Goal: Task Accomplishment & Management: Use online tool/utility

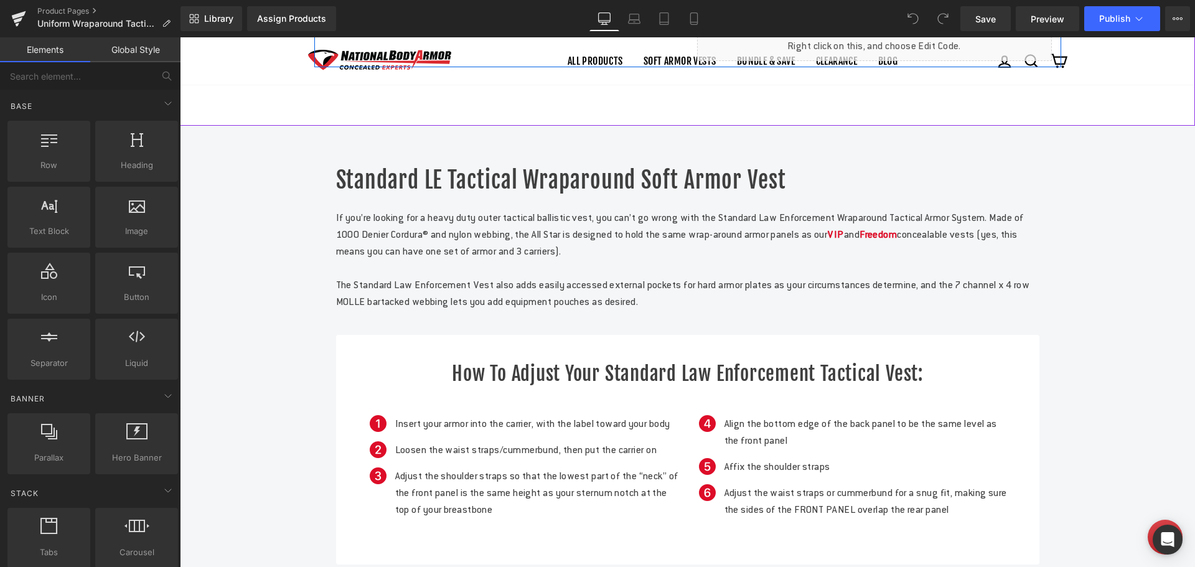
scroll to position [498, 0]
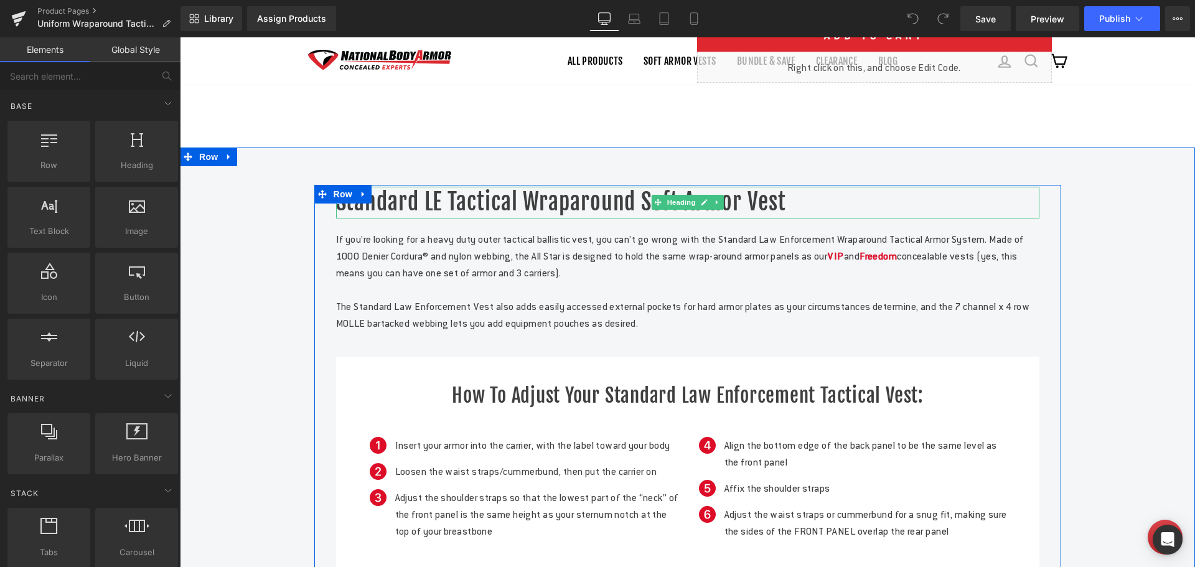
click at [532, 218] on h1 "Standard LE Tactical Wraparound Soft Armor Vest" at bounding box center [688, 202] width 704 height 31
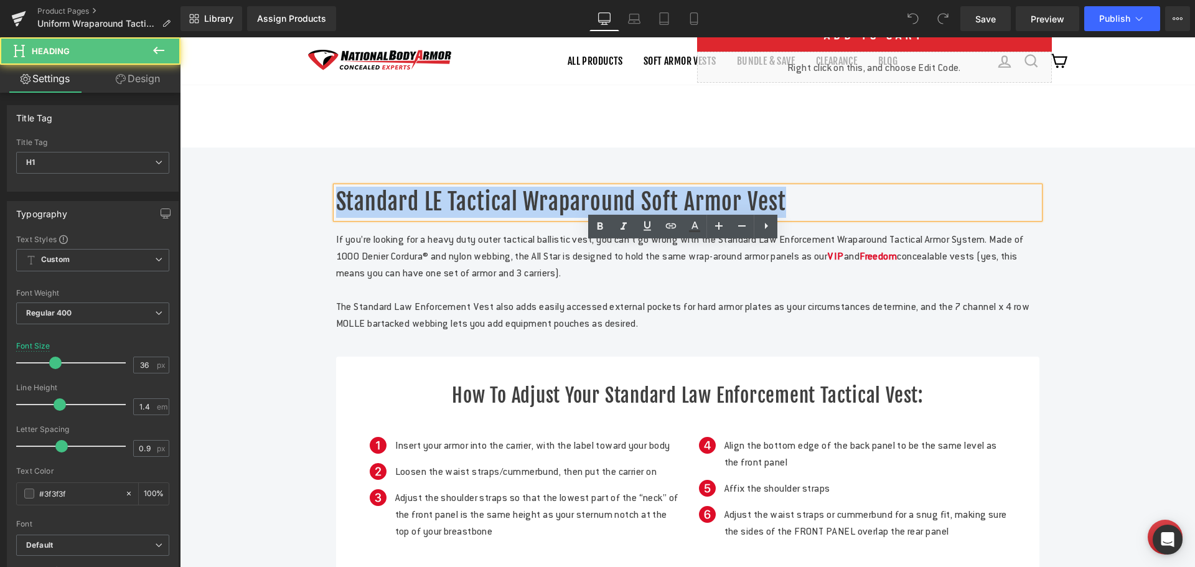
drag, startPoint x: 780, startPoint y: 250, endPoint x: 333, endPoint y: 245, distance: 447.1
click at [336, 218] on h1 "Standard LE Tactical Wraparound Soft Armor Vest" at bounding box center [688, 202] width 704 height 31
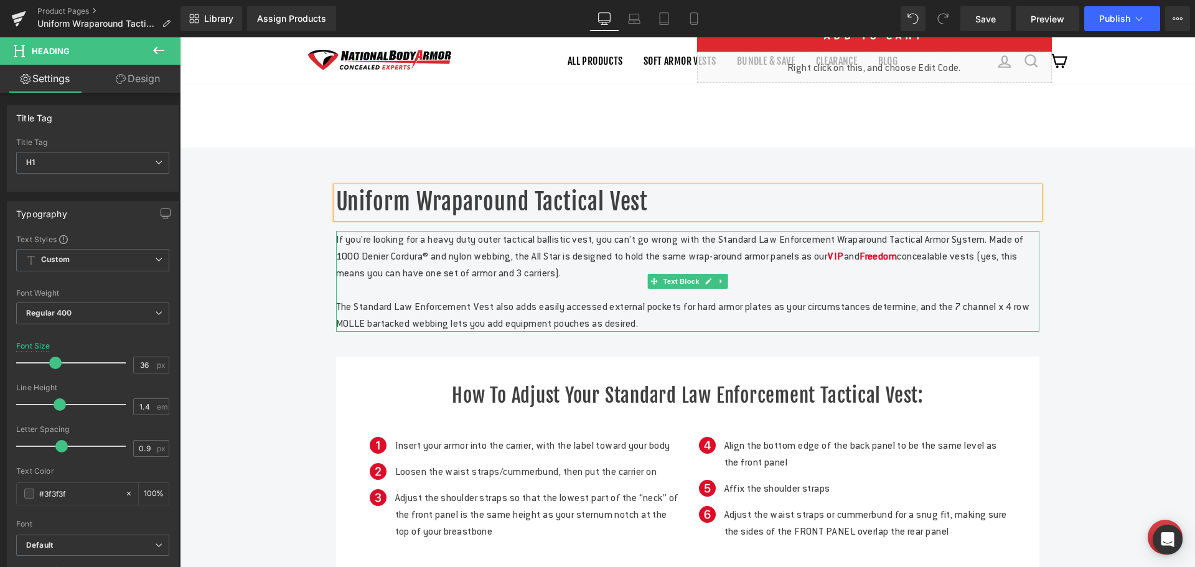
click at [608, 281] on p "If you’re looking for a heavy duty outer tactical ballistic vest, you can’t go …" at bounding box center [688, 256] width 704 height 50
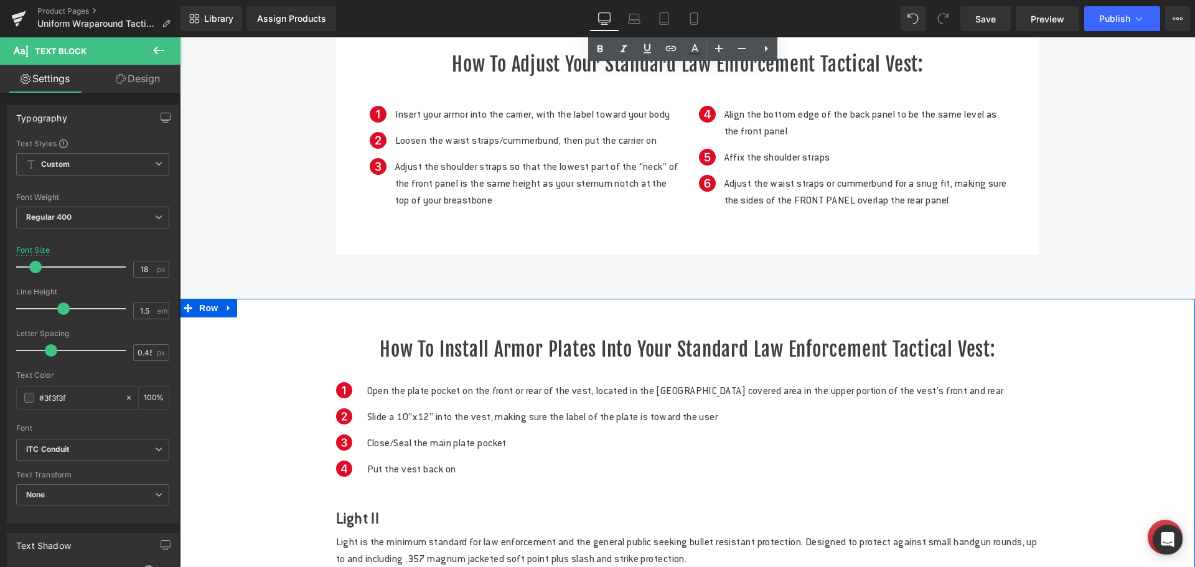
scroll to position [809, 0]
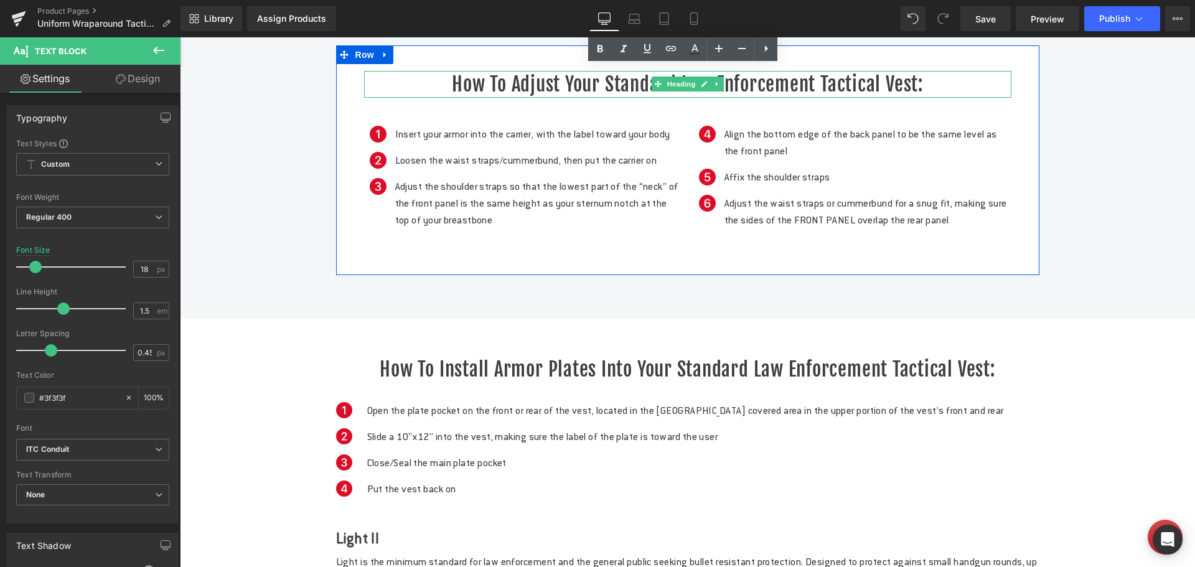
click at [595, 98] on h2 "How to adjust your Standard Law Enforcement Tactical Vest:" at bounding box center [687, 84] width 647 height 27
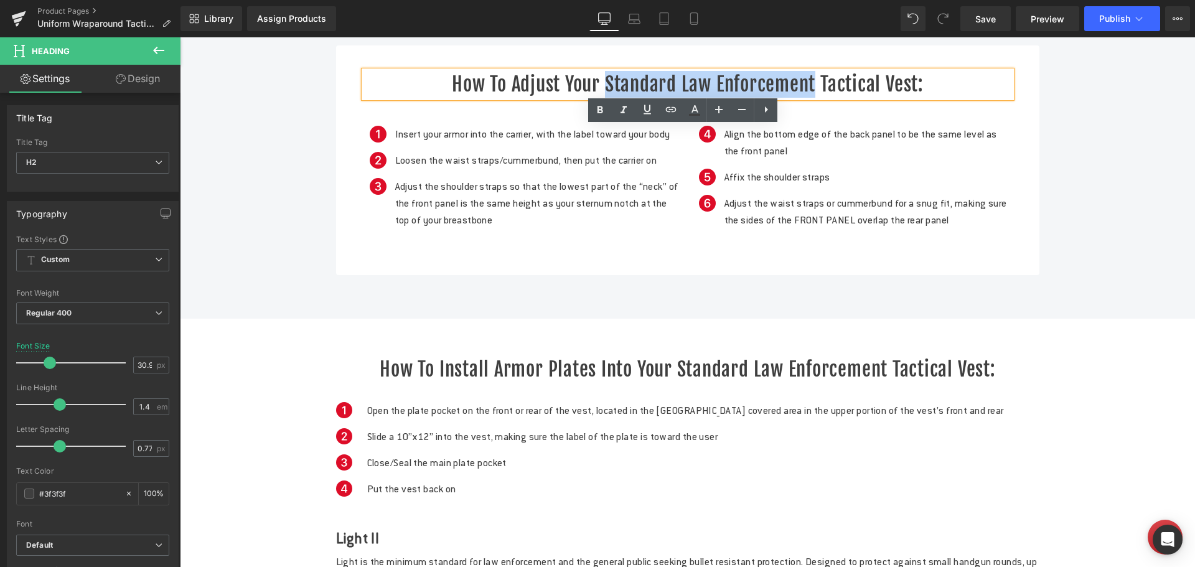
drag, startPoint x: 603, startPoint y: 141, endPoint x: 809, endPoint y: 138, distance: 206.1
click at [809, 98] on h2 "How to adjust your Standard Law Enforcement Tactical Vest:" at bounding box center [687, 84] width 647 height 27
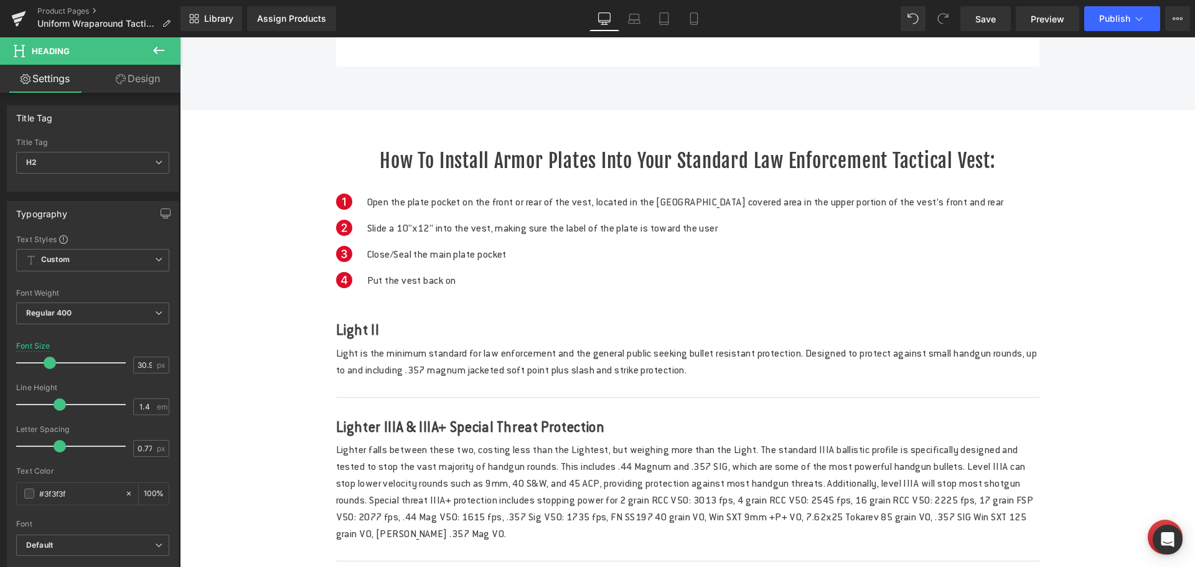
scroll to position [1058, 0]
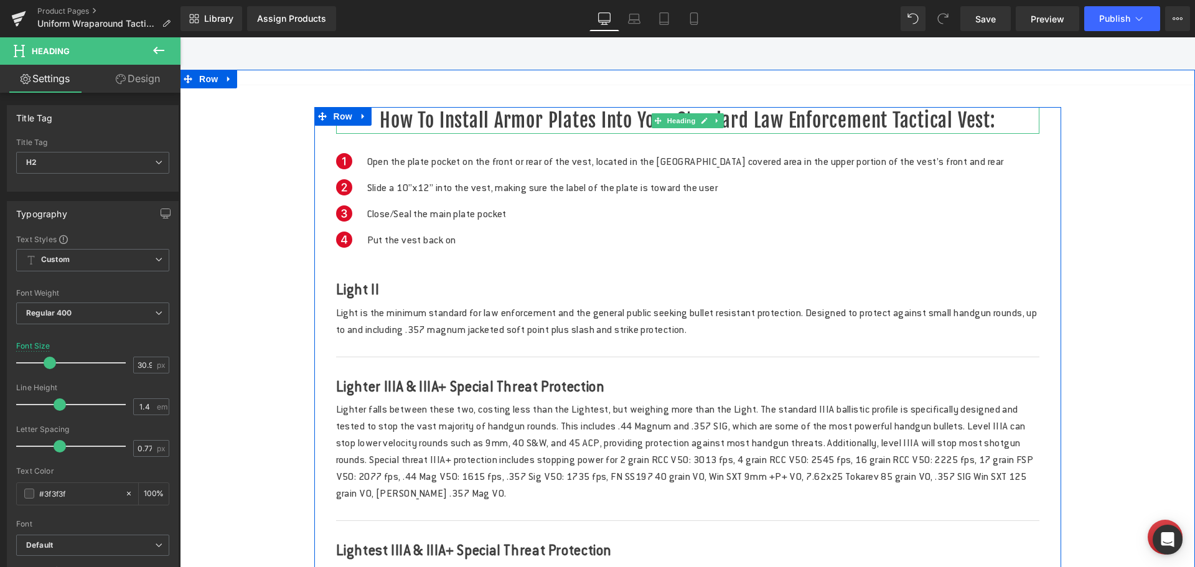
click at [707, 110] on div at bounding box center [687, 108] width 747 height 3
drag, startPoint x: 750, startPoint y: 204, endPoint x: 881, endPoint y: 210, distance: 130.9
click at [881, 134] on h2 "How to install armor plates into your Standard Law Enforcement Tactical Vest:" at bounding box center [688, 120] width 704 height 27
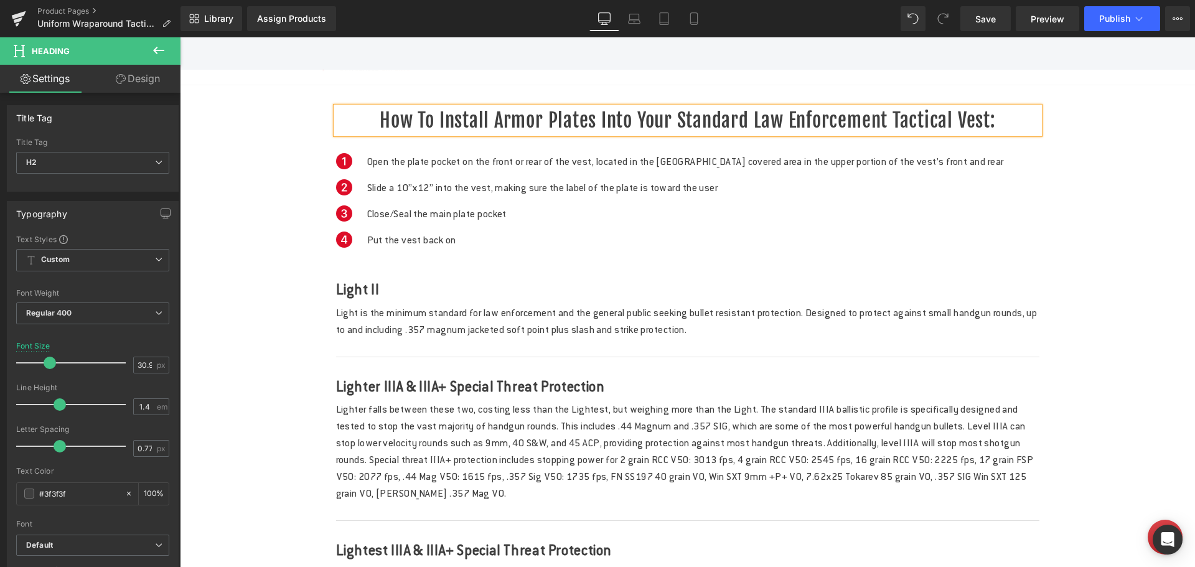
click at [672, 134] on h2 "How to install armor plates into your Standard Law Enforcement Tactical Vest:" at bounding box center [688, 120] width 704 height 27
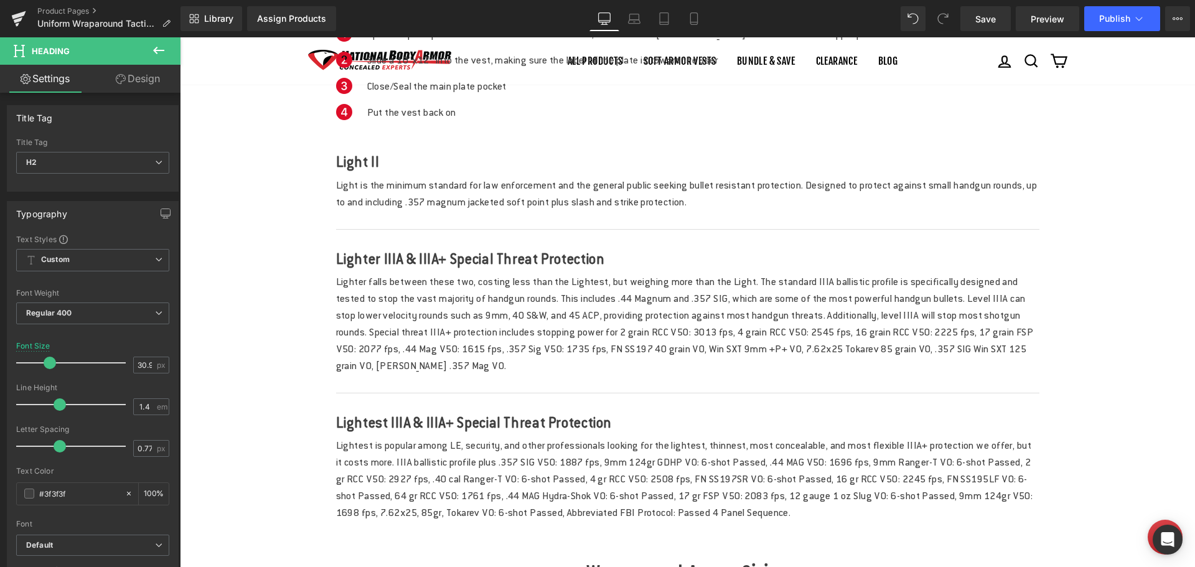
scroll to position [1183, 0]
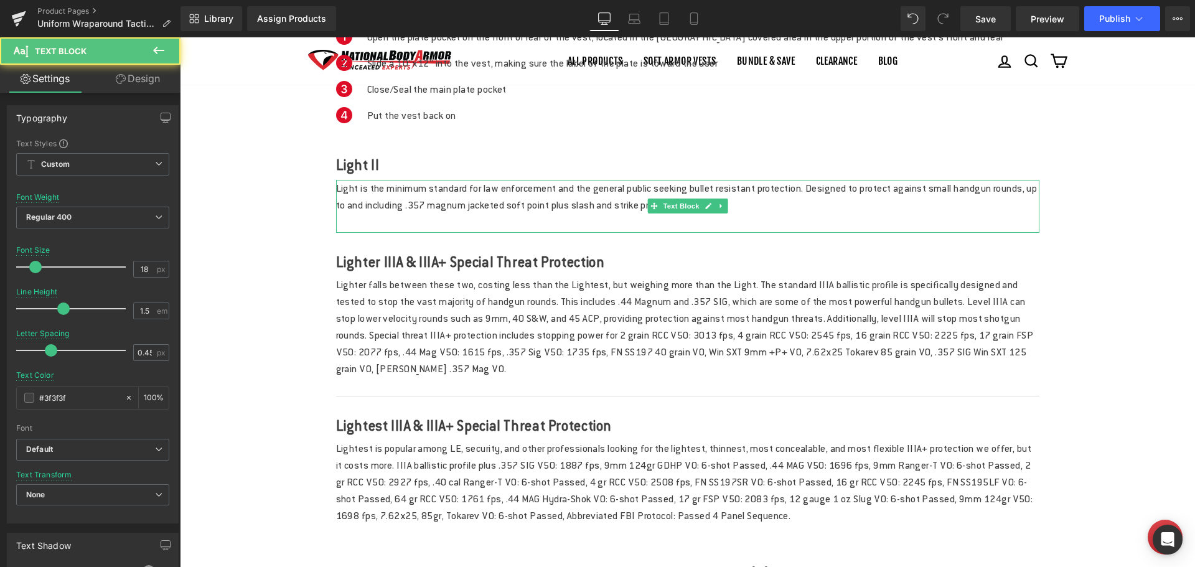
click at [584, 214] on p "Light is the minimum standard for law enforcement and the general public seekin…" at bounding box center [688, 197] width 704 height 34
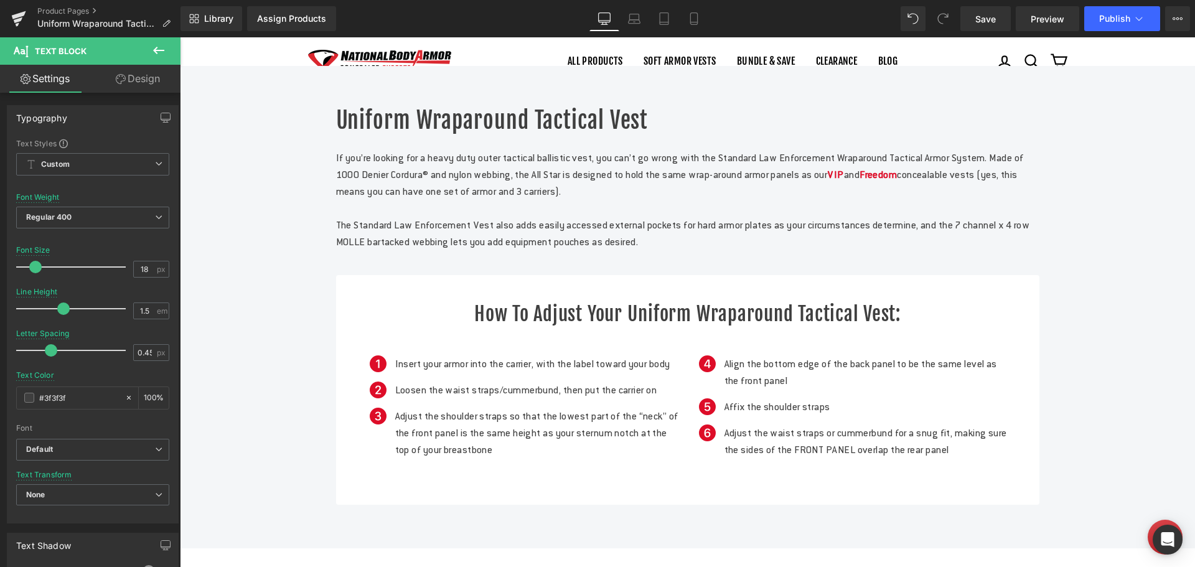
scroll to position [560, 0]
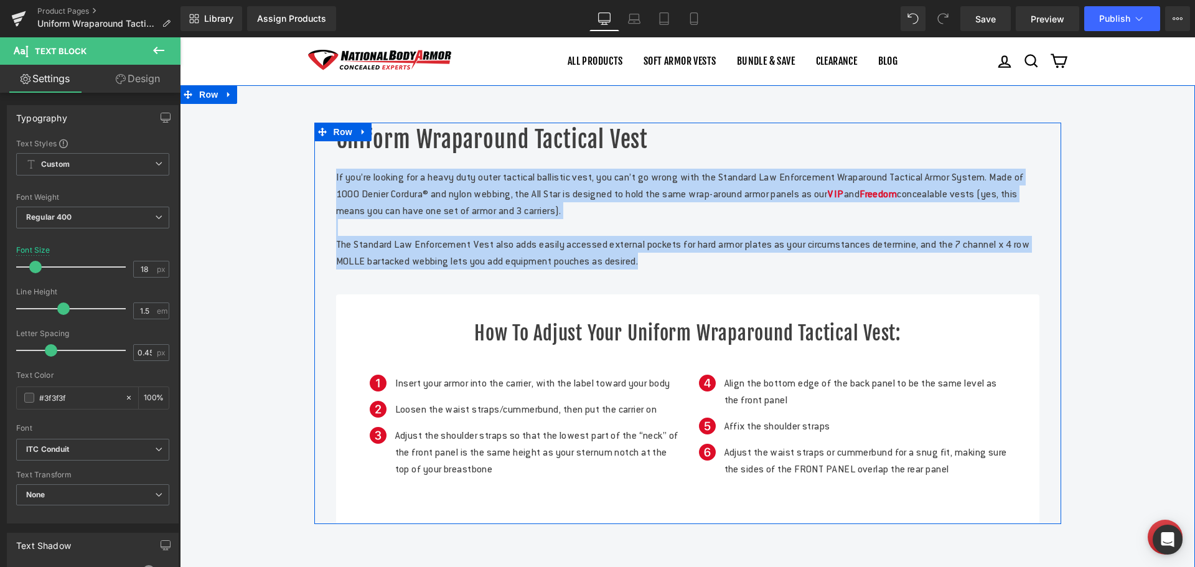
drag, startPoint x: 758, startPoint y: 314, endPoint x: 315, endPoint y: 241, distance: 449.3
click at [315, 241] on div "Uniform Wraparound Tactical Vest Heading If you’re looking for a heavy duty out…" at bounding box center [687, 324] width 747 height 402
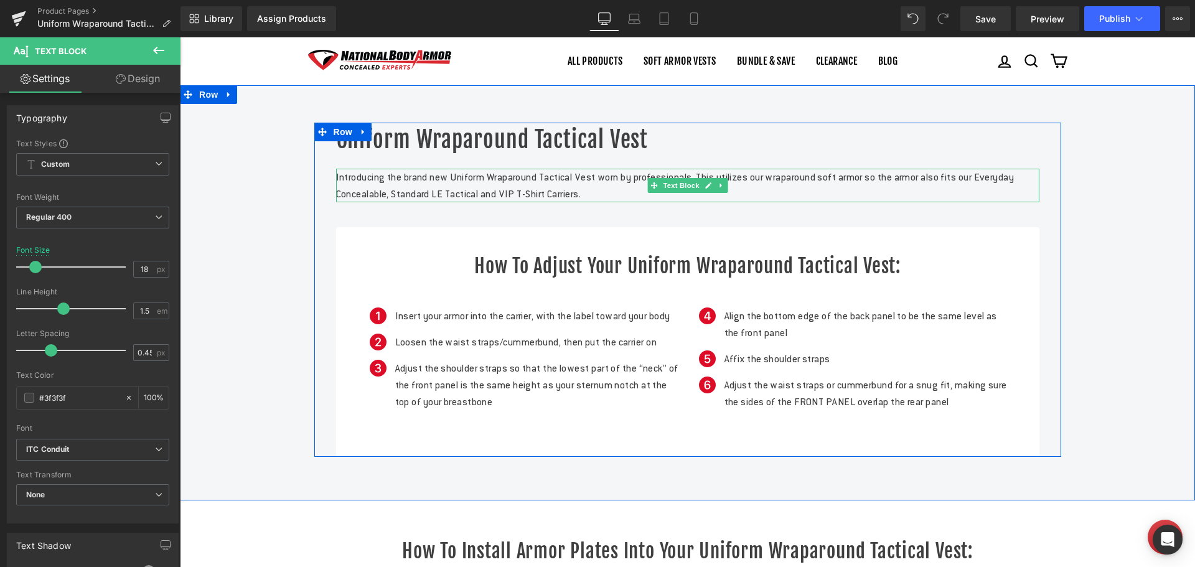
click at [743, 202] on p "Introducing the brand new Uniform Wraparound Tactical Vest worn by professional…" at bounding box center [688, 186] width 704 height 34
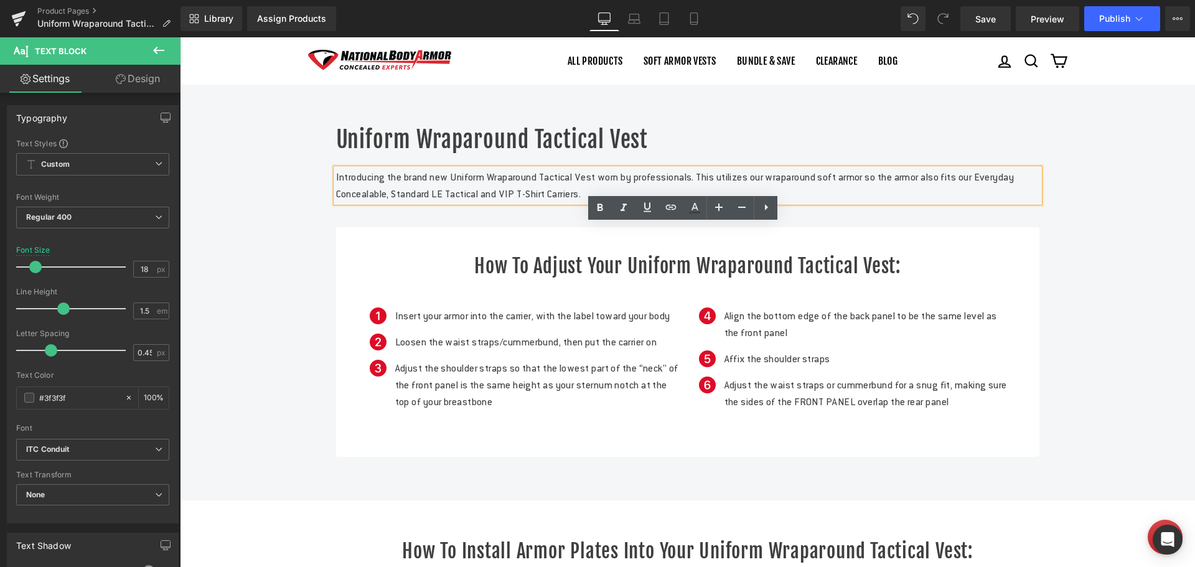
drag, startPoint x: 691, startPoint y: 248, endPoint x: 323, endPoint y: 227, distance: 369.2
click at [327, 227] on div "Uniform Wraparound Tactical Vest Heading Introducing the brand new Uniform Wrap…" at bounding box center [688, 291] width 722 height 332
copy p "Introducing the brand new Uniform Wraparound Tactical Vest worn by professional…"
click at [531, 202] on p "Introducing the brand new Uniform Wraparound Tactical Vest worn by professional…" at bounding box center [688, 186] width 704 height 34
click at [598, 202] on p "Introducing the brand new Uniform Wraparound Tactical Vest worn by professional…" at bounding box center [688, 186] width 704 height 34
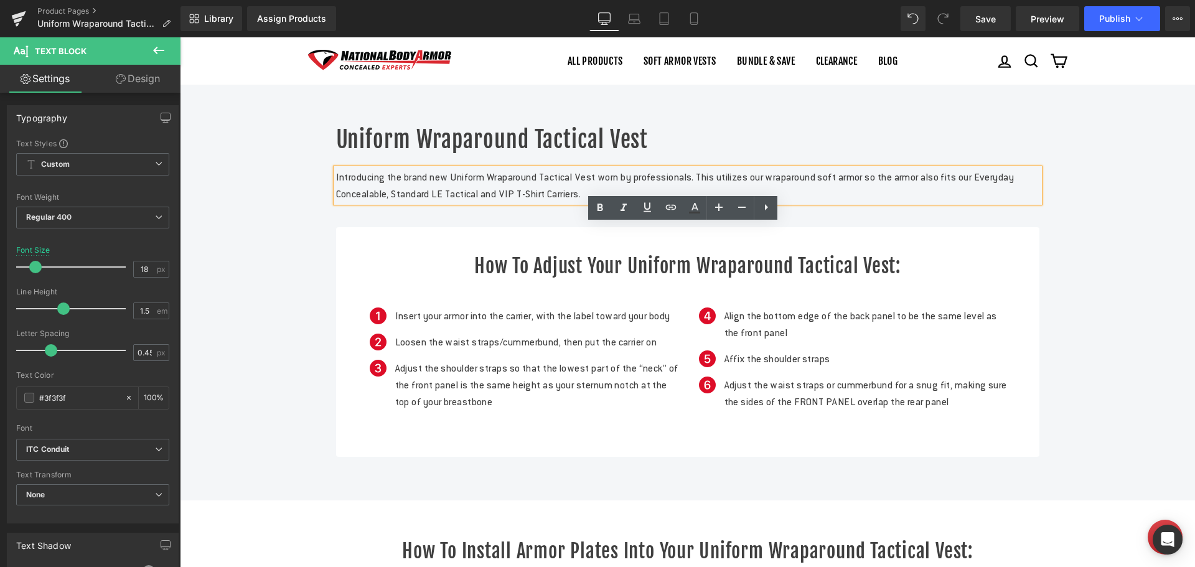
click at [699, 202] on p "Introducing the brand new Uniform Wraparound Tactical Vest worn by professional…" at bounding box center [688, 186] width 704 height 34
click at [700, 202] on p "Introducing the brand new Uniform Wraparound Tactical Vest worn by professional…" at bounding box center [688, 186] width 704 height 34
drag, startPoint x: 695, startPoint y: 248, endPoint x: 331, endPoint y: 232, distance: 364.6
click at [336, 202] on p "Introducing the brand new Uniform Wraparound Tactical Vest worn by professional…" at bounding box center [688, 186] width 704 height 34
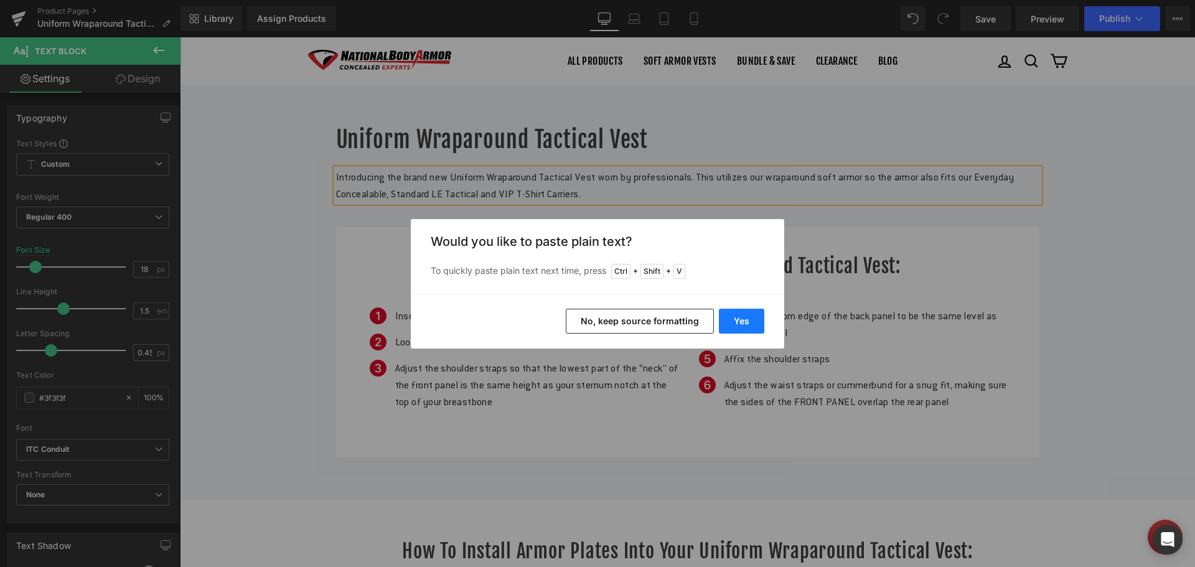
click at [743, 321] on button "Yes" at bounding box center [741, 321] width 45 height 25
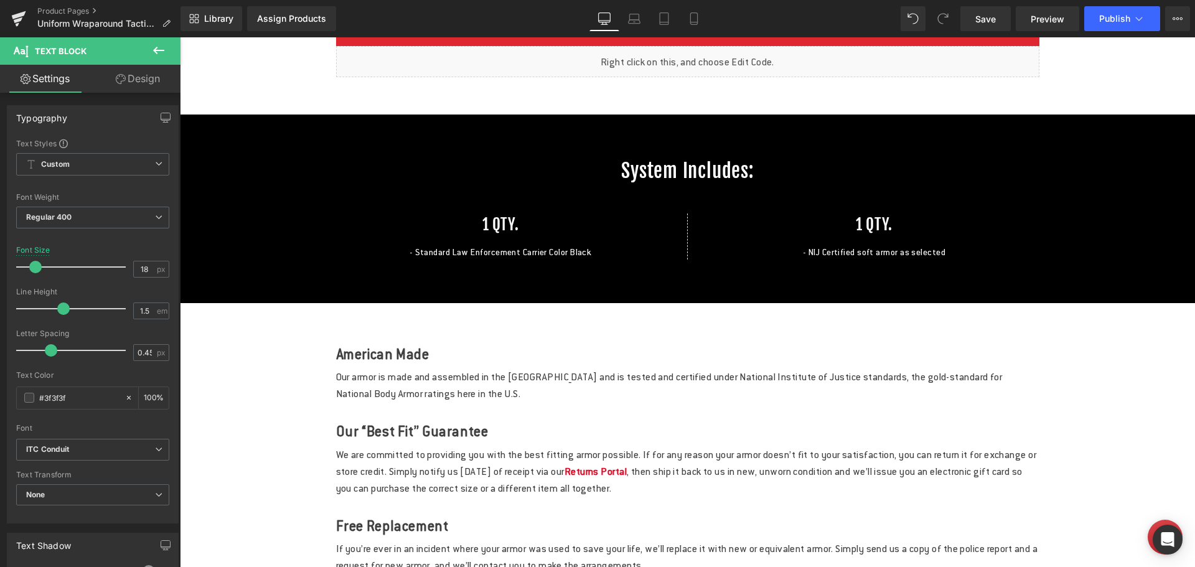
scroll to position [1806, 0]
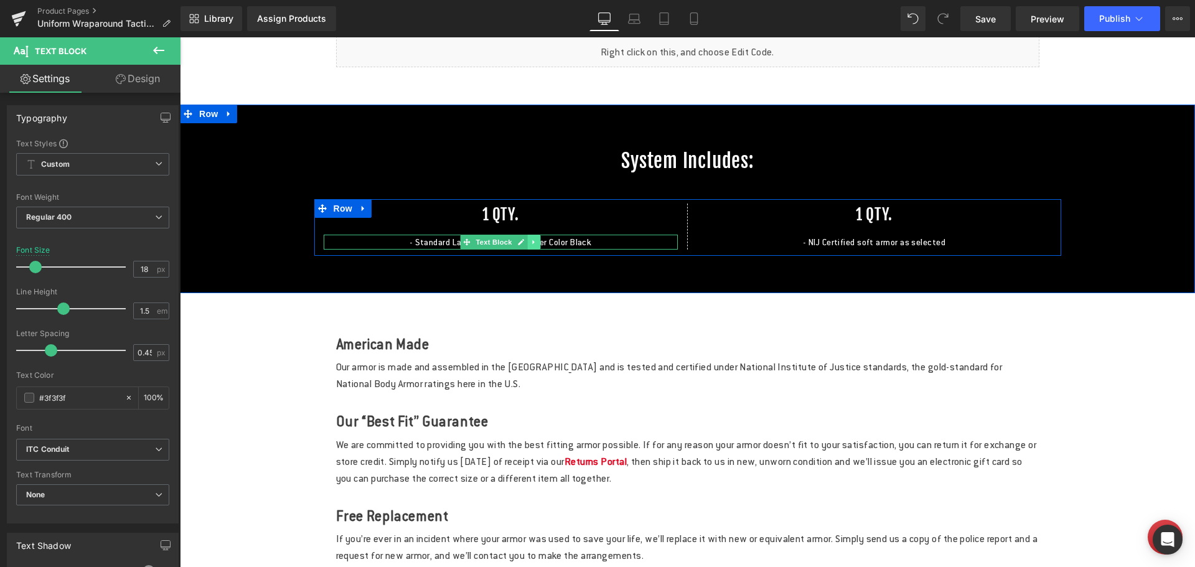
click at [530, 246] on icon at bounding box center [533, 241] width 7 height 7
click at [410, 250] on p "- Standard Law Enforcement Carrier Color Black" at bounding box center [501, 242] width 354 height 15
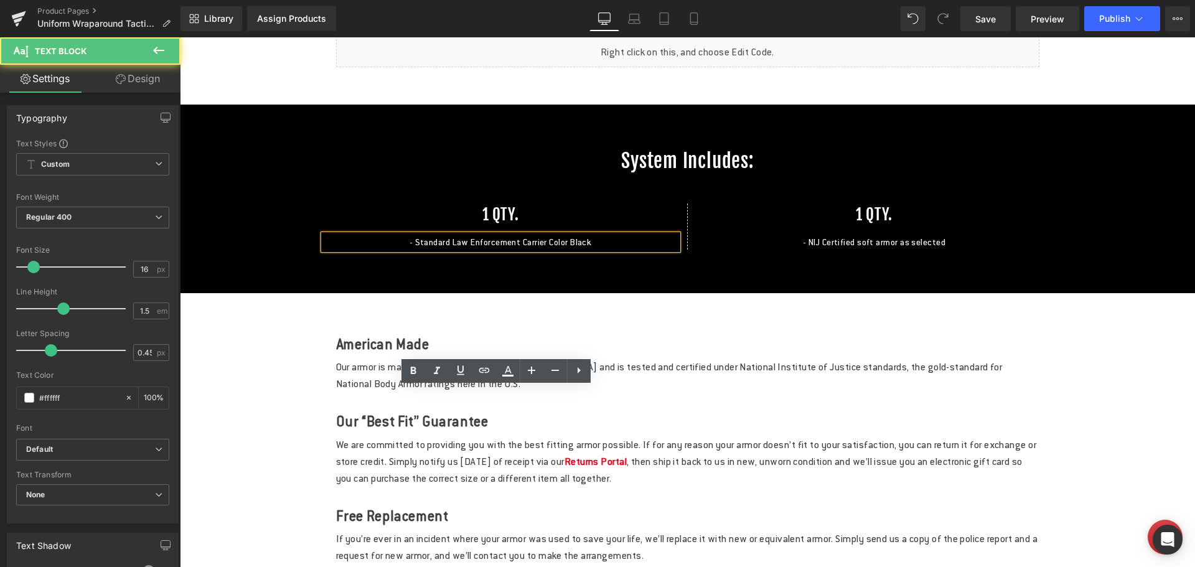
click at [410, 250] on p "- Standard Law Enforcement Carrier Color Black" at bounding box center [501, 242] width 354 height 15
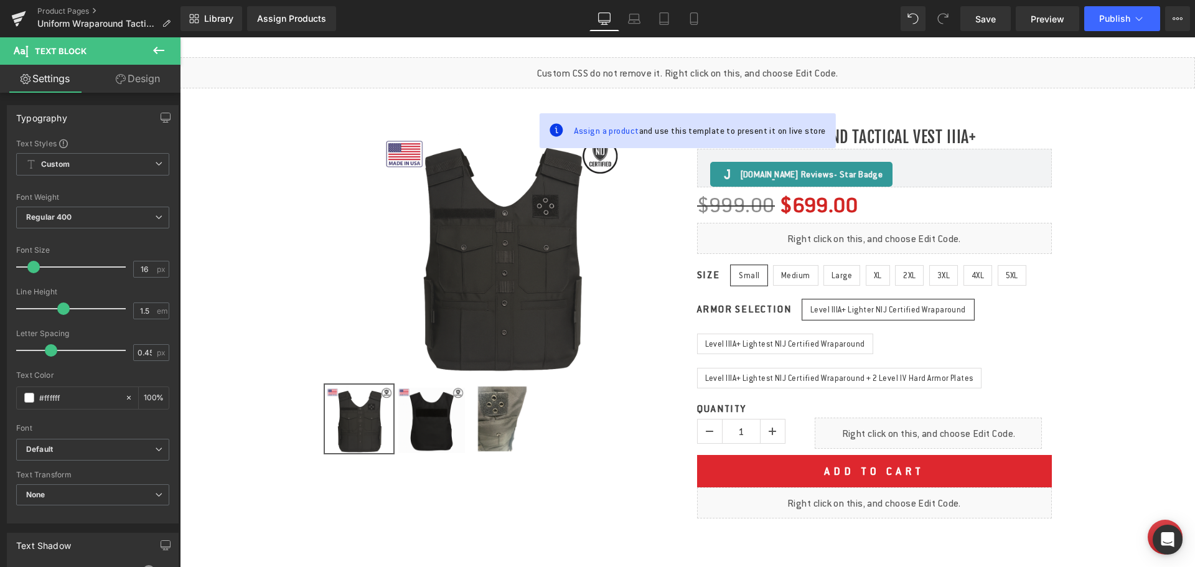
scroll to position [0, 0]
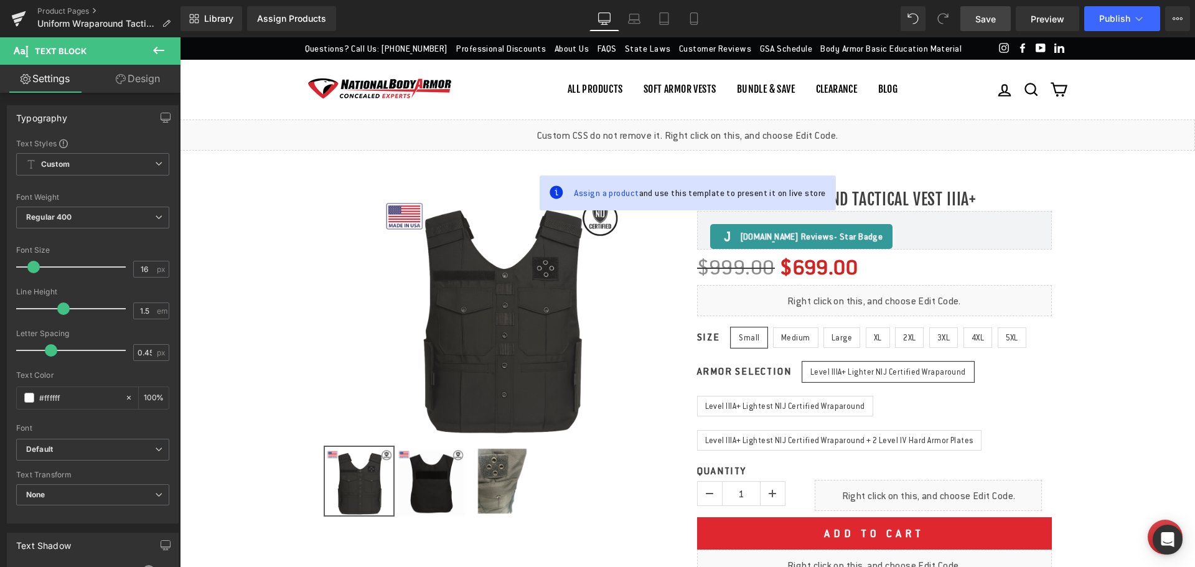
click at [978, 24] on span "Save" at bounding box center [986, 18] width 21 height 13
click at [321, 16] on div "Assign Products" at bounding box center [291, 19] width 69 height 10
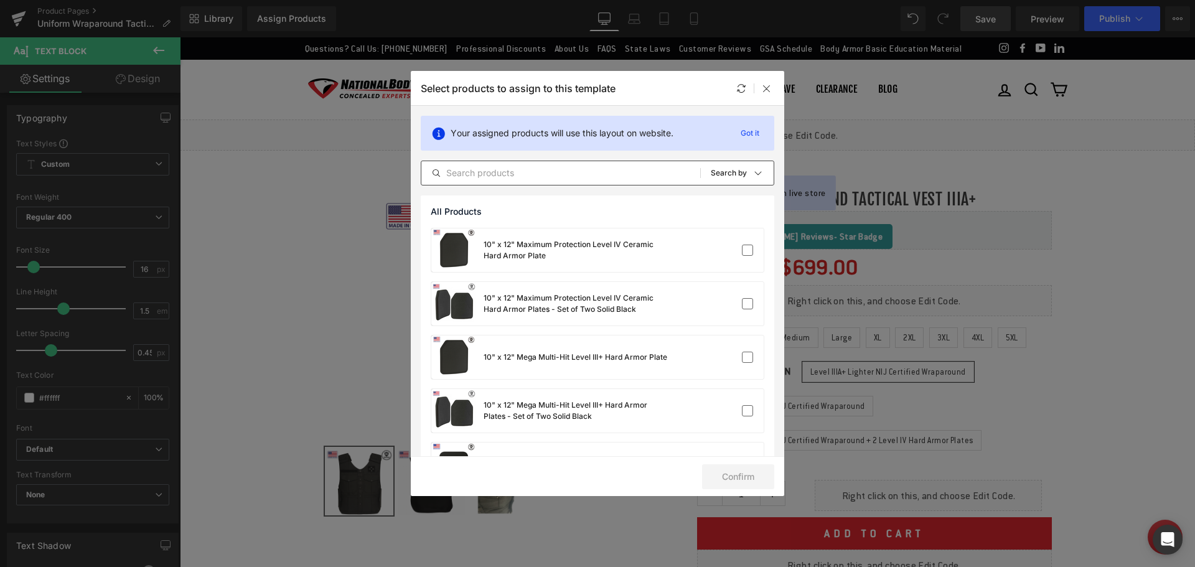
click at [549, 177] on input "text" at bounding box center [560, 173] width 279 height 15
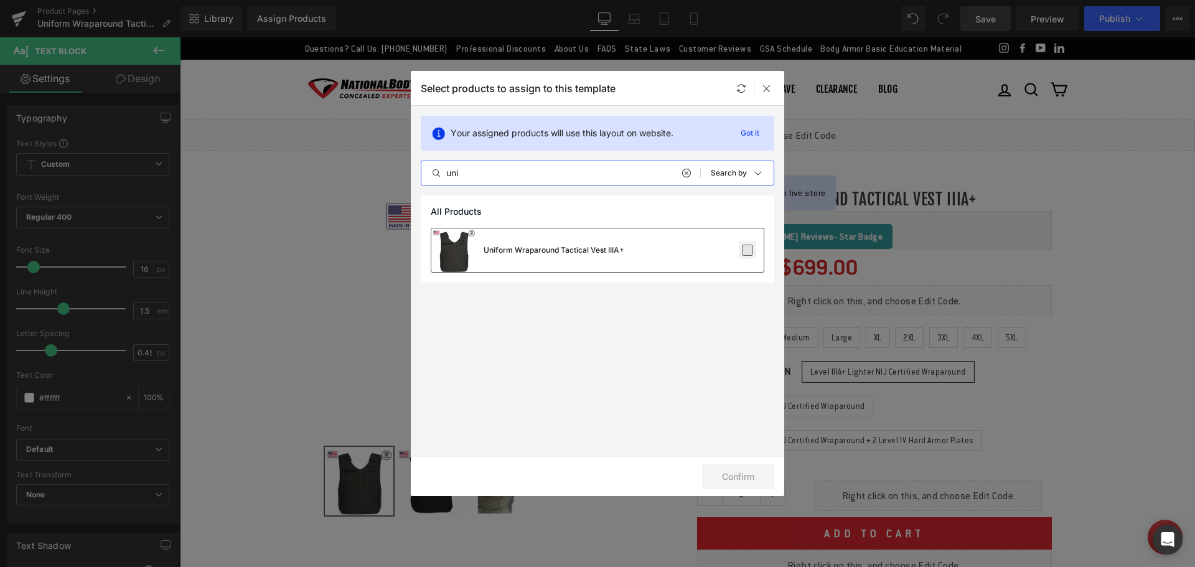
type input "uni"
click at [744, 251] on label at bounding box center [747, 250] width 11 height 11
click at [748, 250] on input "checkbox" at bounding box center [748, 250] width 0 height 0
click at [759, 473] on button "Confirm" at bounding box center [738, 476] width 72 height 25
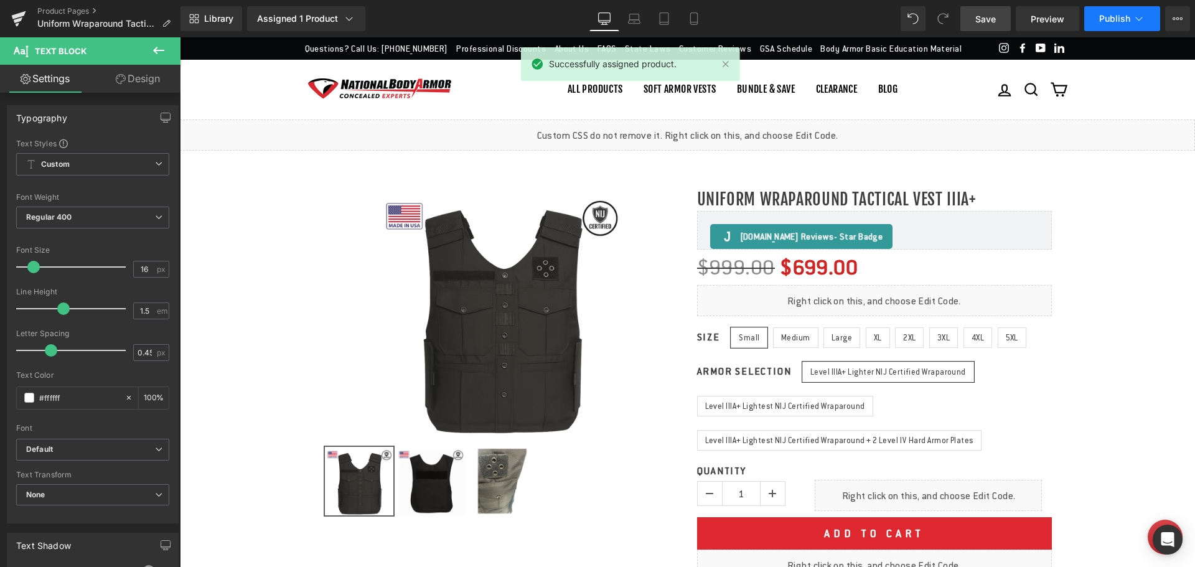
click at [1109, 21] on span "Publish" at bounding box center [1114, 19] width 31 height 10
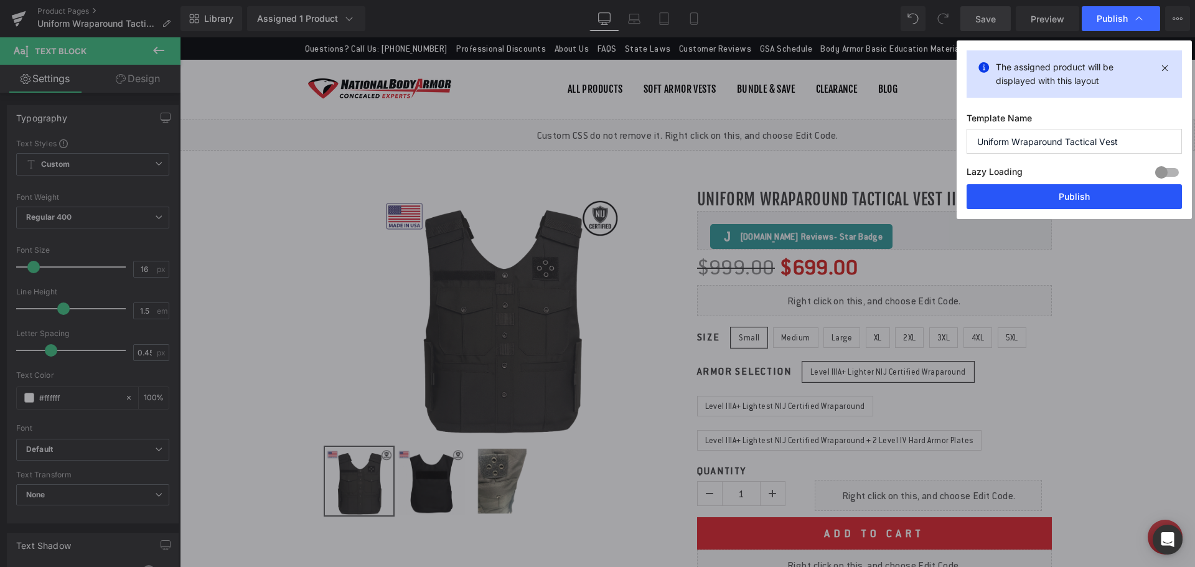
click at [1030, 198] on button "Publish" at bounding box center [1074, 196] width 215 height 25
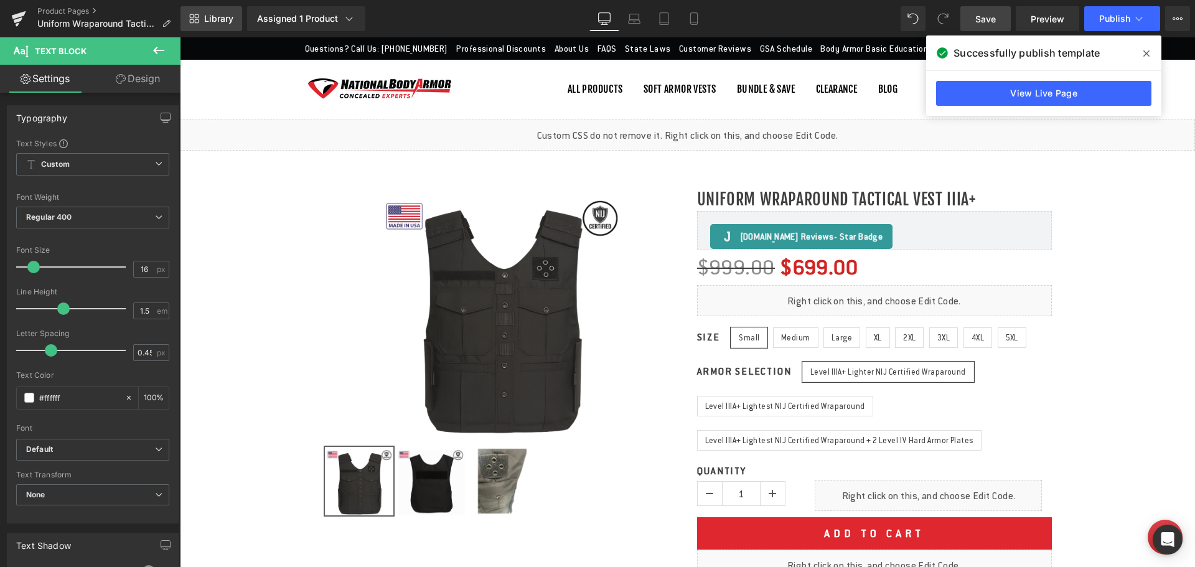
click at [208, 23] on span "Library" at bounding box center [218, 18] width 29 height 11
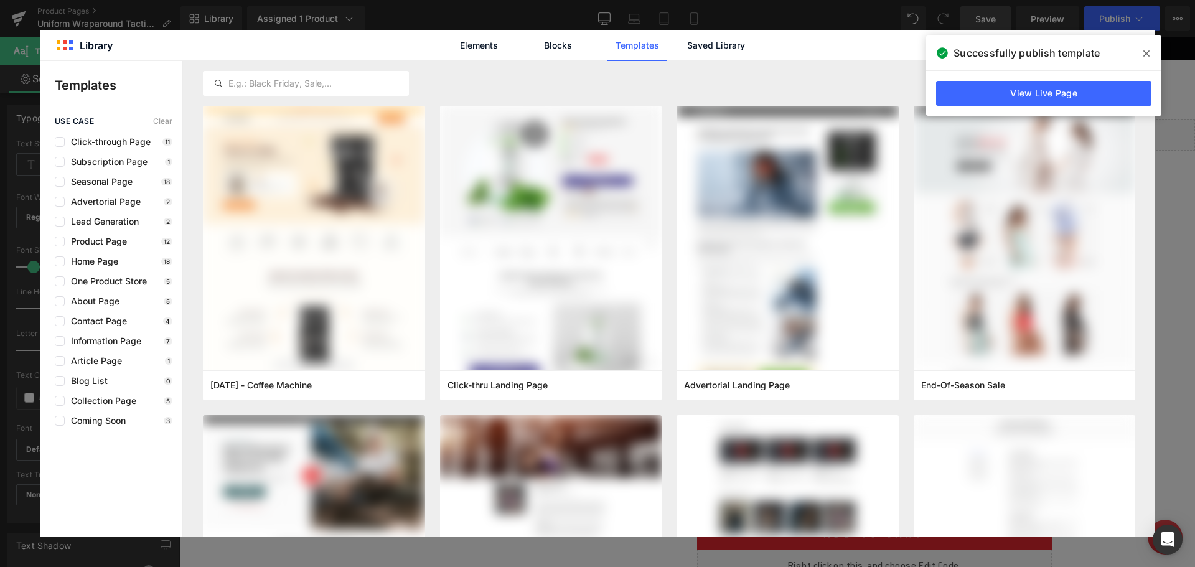
click at [1149, 51] on icon at bounding box center [1147, 53] width 6 height 6
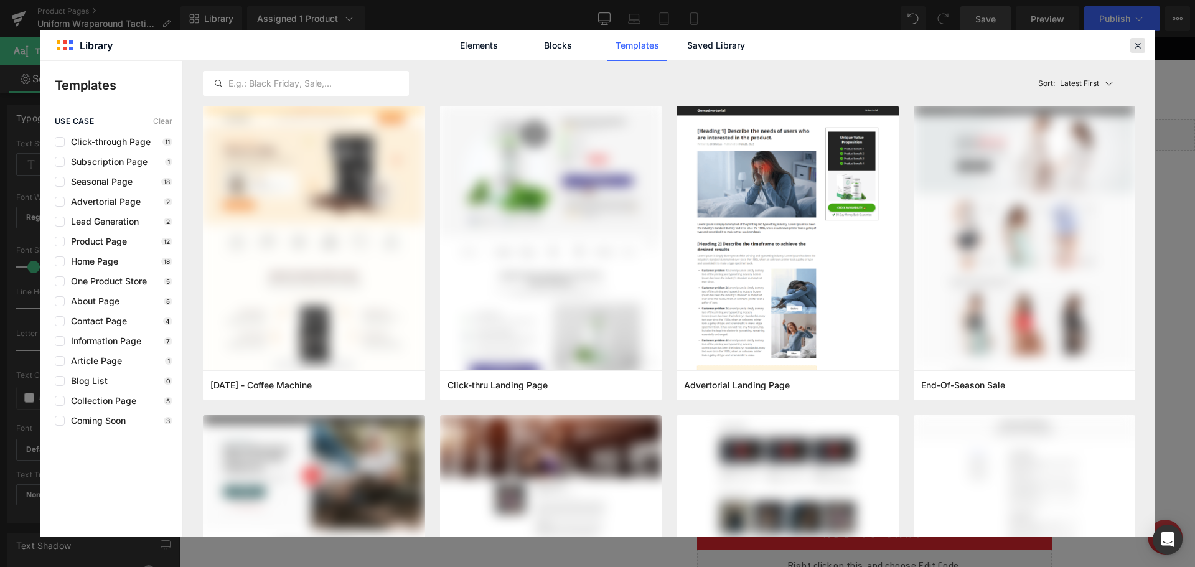
click at [1139, 49] on icon at bounding box center [1137, 45] width 11 height 11
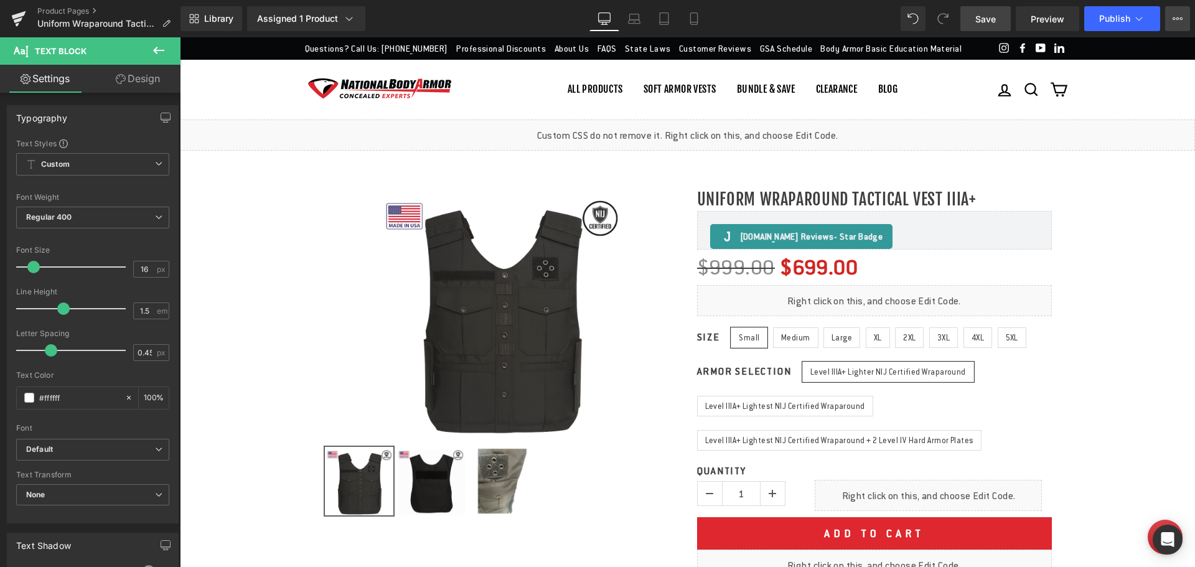
click at [1185, 19] on button "View Live Page View with current Template Save Template to Library Schedule Pub…" at bounding box center [1177, 18] width 25 height 25
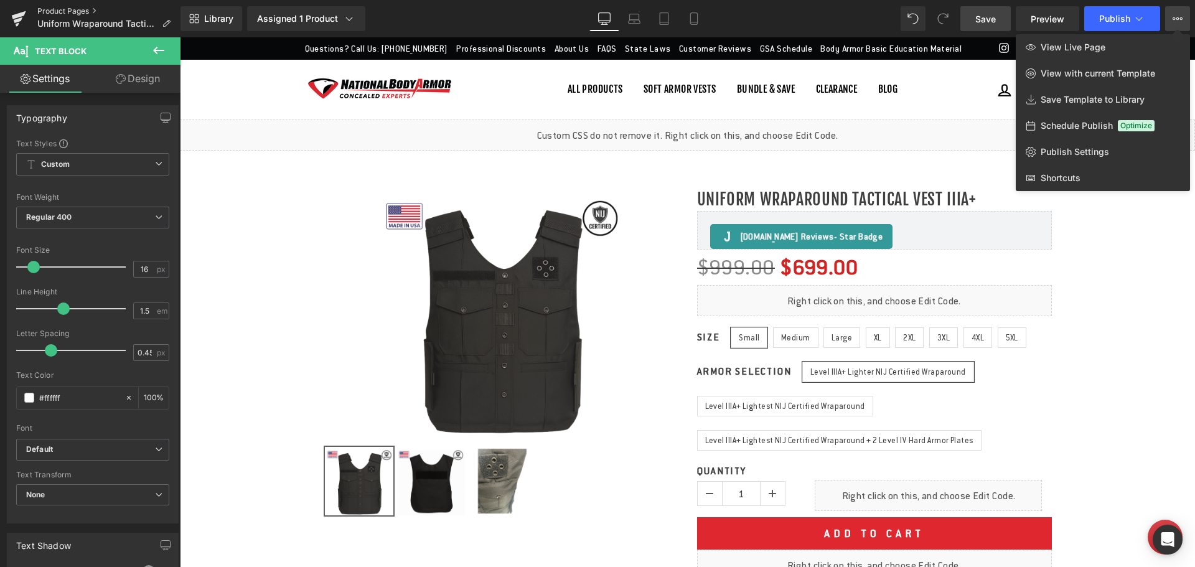
click at [82, 9] on link "Product Pages" at bounding box center [108, 11] width 143 height 10
